Goal: Task Accomplishment & Management: Use online tool/utility

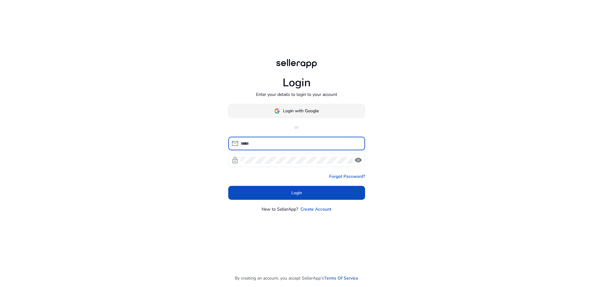
click at [309, 109] on span "Login with Google" at bounding box center [301, 111] width 36 height 6
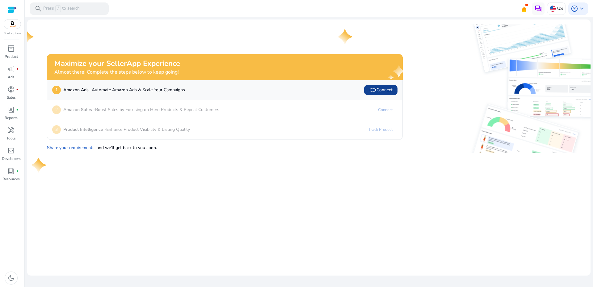
click at [382, 91] on span "link Connect" at bounding box center [380, 89] width 23 height 7
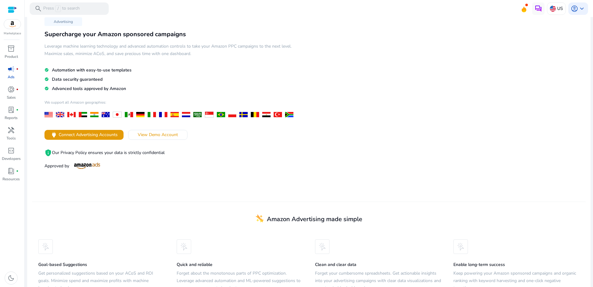
scroll to position [26, 0]
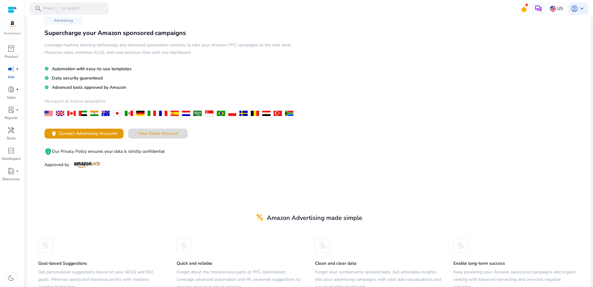
click at [163, 135] on span "View Demo Account" at bounding box center [158, 133] width 40 height 6
